Goal: Information Seeking & Learning: Learn about a topic

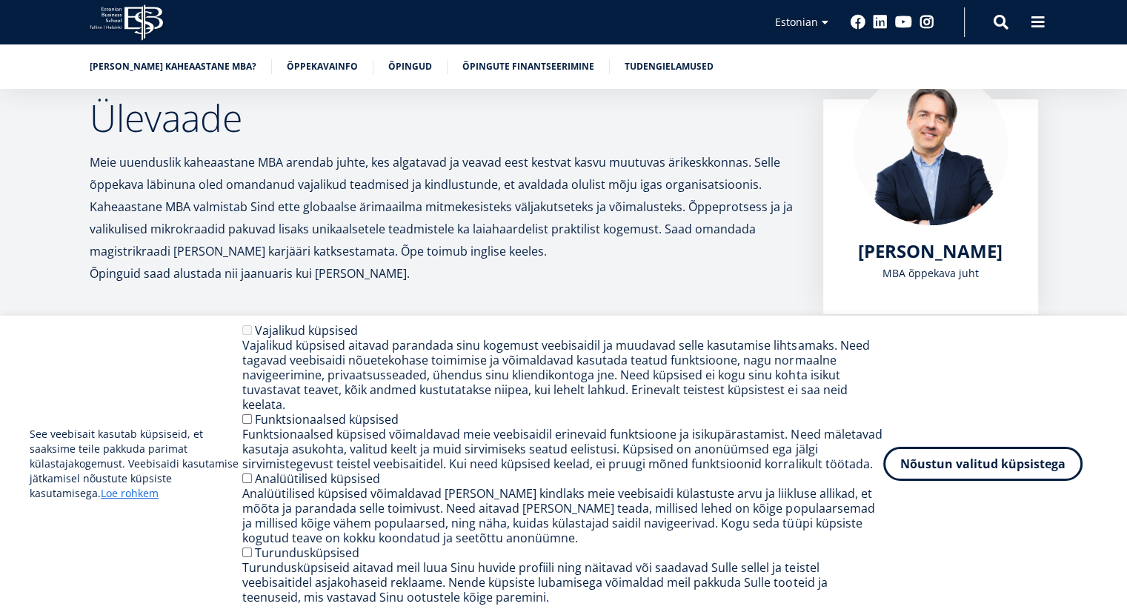
scroll to position [242, 0]
click at [921, 464] on button "Nõustun valitud küpsistega" at bounding box center [983, 461] width 199 height 34
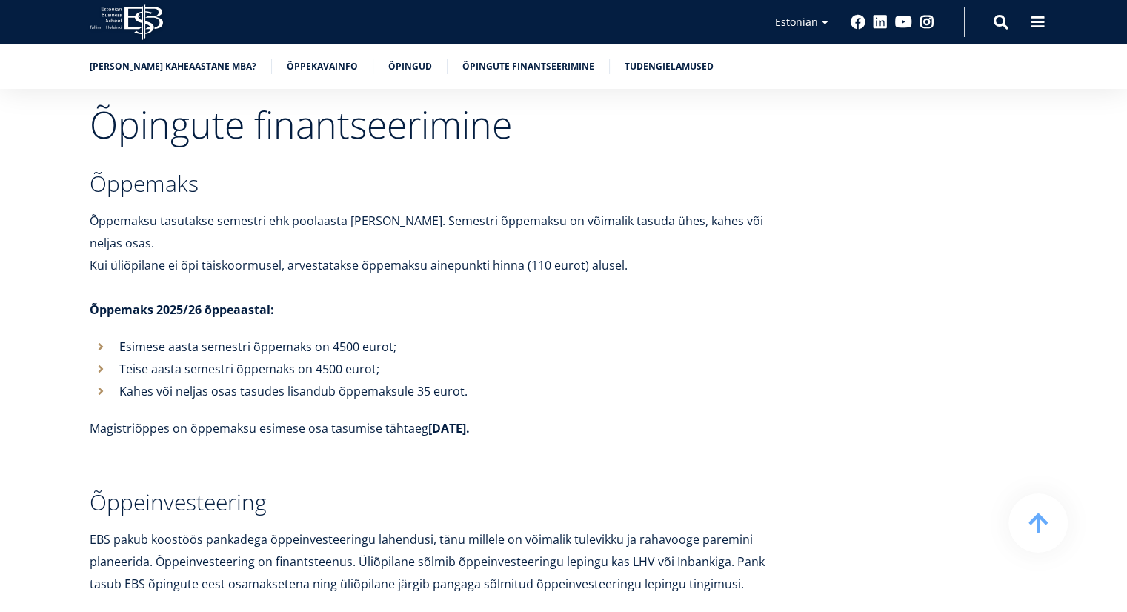
scroll to position [5093, 0]
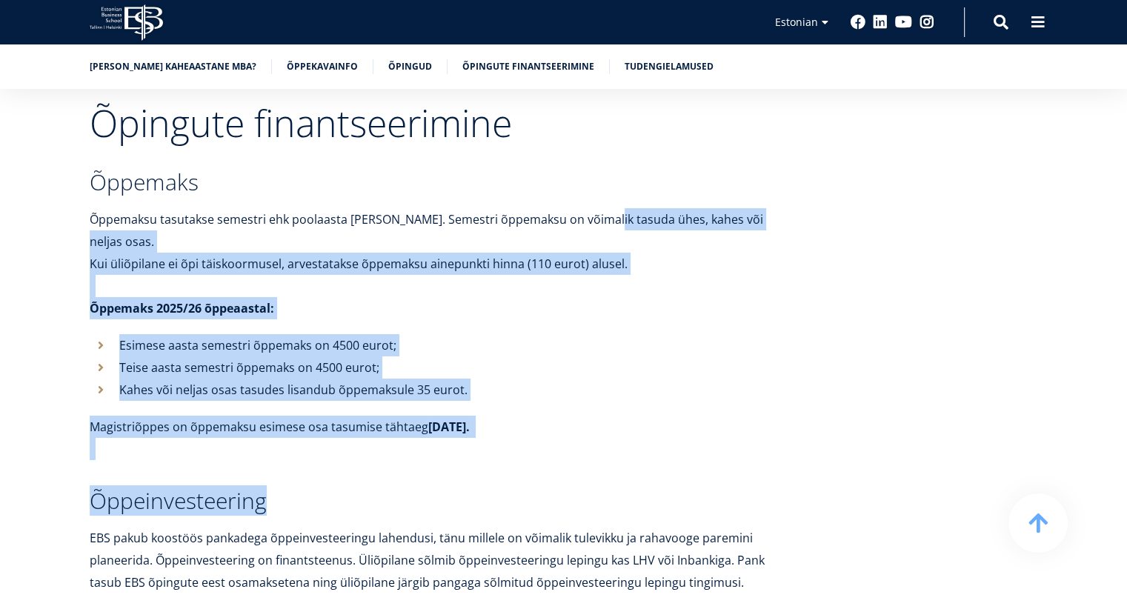
drag, startPoint x: 361, startPoint y: 434, endPoint x: 655, endPoint y: 187, distance: 384.0
click at [655, 187] on div "Õpingute finantseerimine Õppemaks Õppemaksu tasutakse semestri ehk poolaasta [P…" at bounding box center [442, 546] width 704 height 882
click at [798, 274] on div "Õpingute finantseerimine Õppemaks Õppemaksu tasutakse semestri ehk poolaasta [P…" at bounding box center [563, 546] width 1067 height 882
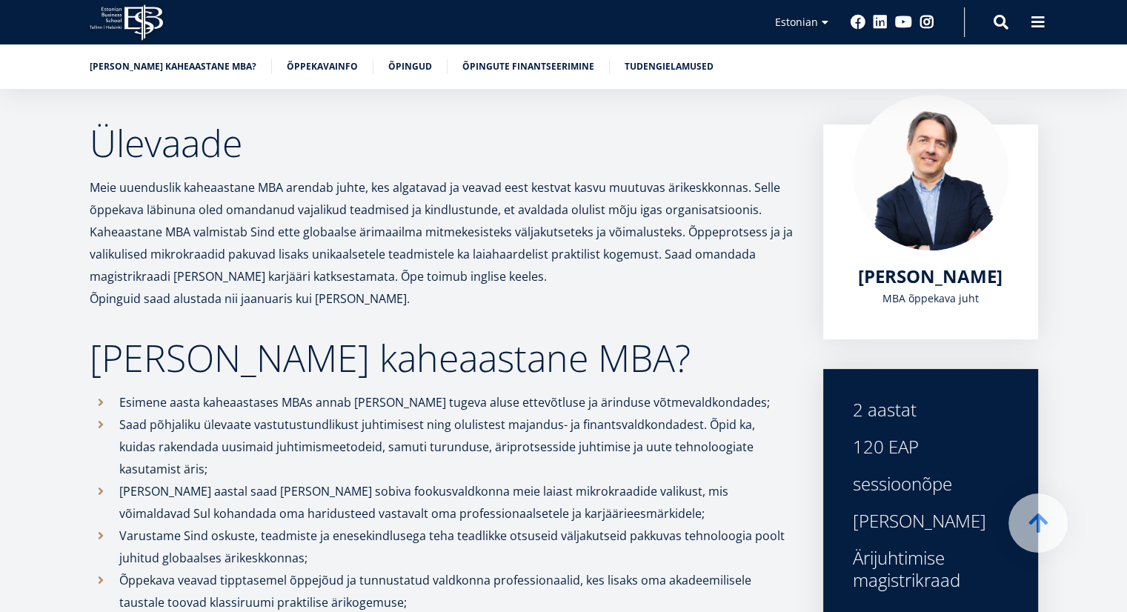
scroll to position [0, 0]
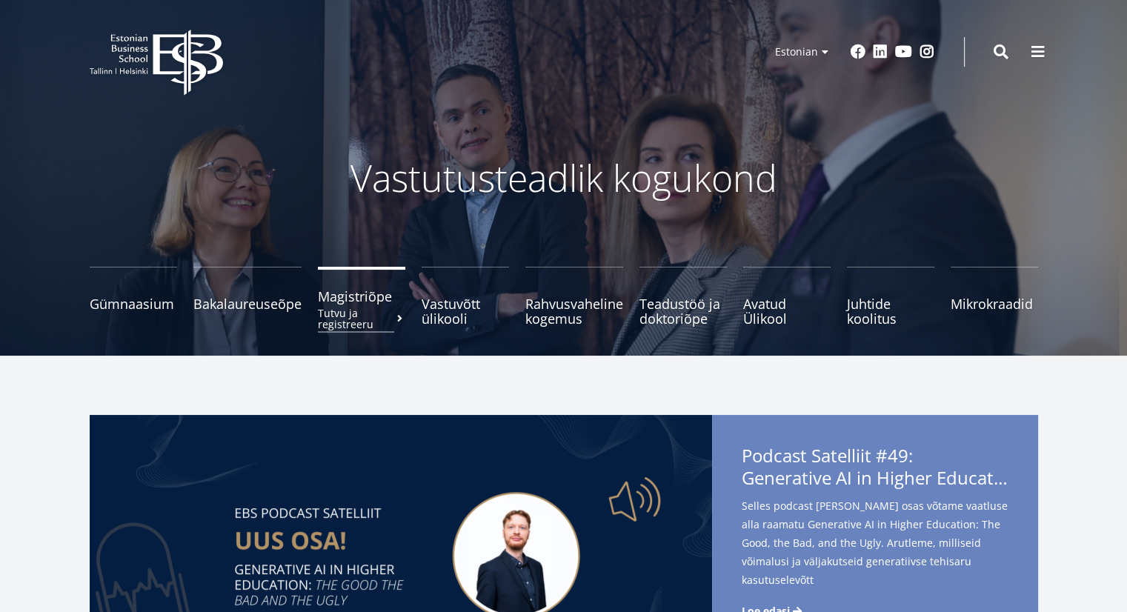
click at [338, 297] on span "Magistriõpe Tutvu ja registreeru" at bounding box center [361, 296] width 87 height 15
